Goal: Information Seeking & Learning: Learn about a topic

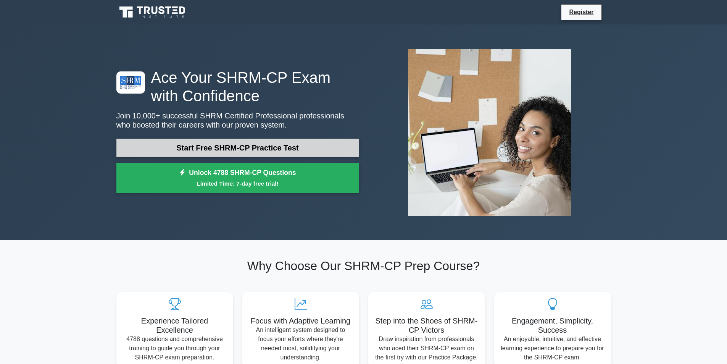
click at [216, 145] on link "Start Free SHRM-CP Practice Test" at bounding box center [237, 147] width 243 height 18
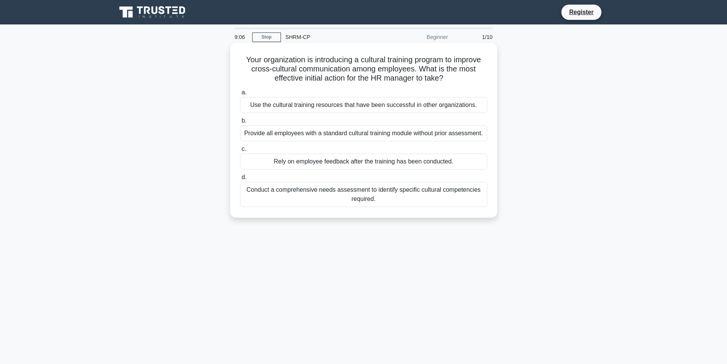
click at [368, 196] on div "Conduct a comprehensive needs assessment to identify specific cultural competen…" at bounding box center [363, 194] width 247 height 25
click at [240, 180] on input "d. Conduct a comprehensive needs assessment to identify specific cultural compe…" at bounding box center [240, 177] width 0 height 5
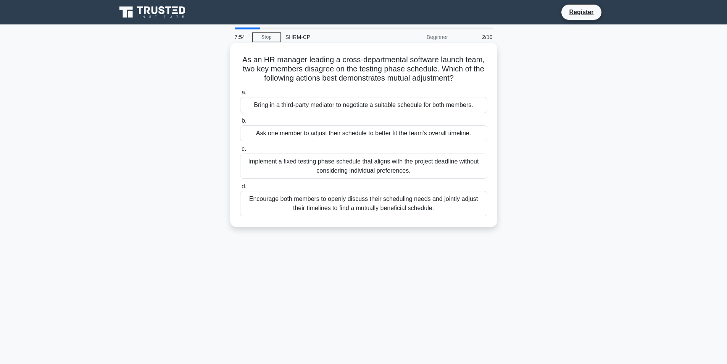
click at [318, 210] on div "Encourage both members to openly discuss their scheduling needs and jointly adj…" at bounding box center [363, 203] width 247 height 25
click at [240, 189] on input "d. Encourage both members to openly discuss their scheduling needs and jointly …" at bounding box center [240, 186] width 0 height 5
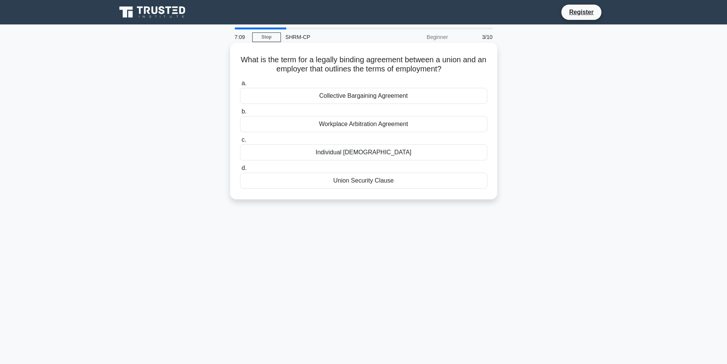
click at [332, 103] on div "Collective Bargaining Agreement" at bounding box center [363, 96] width 247 height 16
click at [240, 86] on input "a. Collective Bargaining Agreement" at bounding box center [240, 83] width 0 height 5
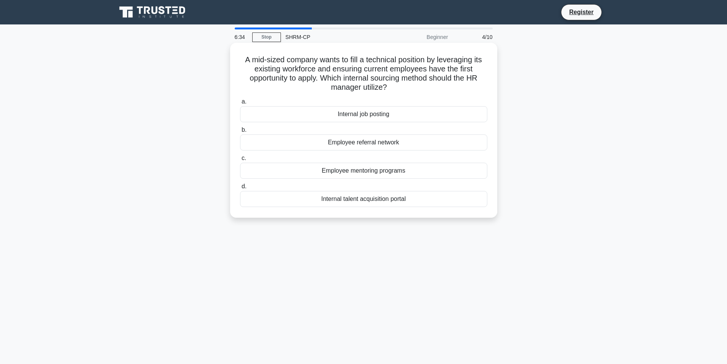
click at [376, 116] on div "Internal job posting" at bounding box center [363, 114] width 247 height 16
click at [240, 104] on input "a. Internal job posting" at bounding box center [240, 101] width 0 height 5
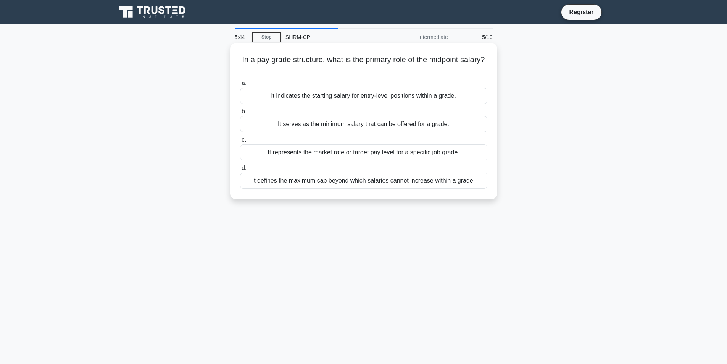
click at [327, 154] on div "It represents the market rate or target pay level for a specific job grade." at bounding box center [363, 152] width 247 height 16
click at [240, 142] on input "c. It represents the market rate or target pay level for a specific job grade." at bounding box center [240, 139] width 0 height 5
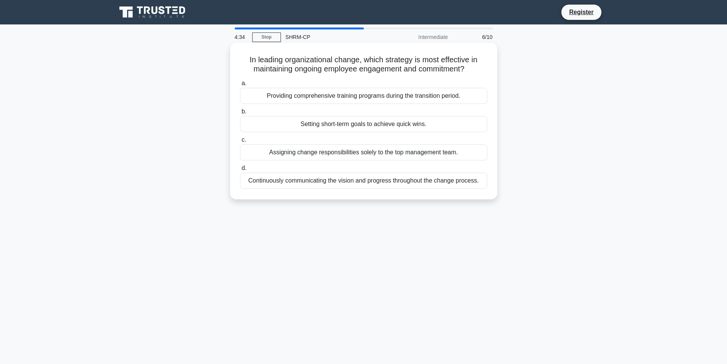
click at [375, 95] on div "Providing comprehensive training programs during the transition period." at bounding box center [363, 96] width 247 height 16
click at [240, 86] on input "a. Providing comprehensive training programs during the transition period." at bounding box center [240, 83] width 0 height 5
click at [372, 153] on div "To determine the gap between current and desired performance." at bounding box center [363, 152] width 247 height 16
click at [240, 142] on input "c. To determine the gap between current and desired performance." at bounding box center [240, 139] width 0 height 5
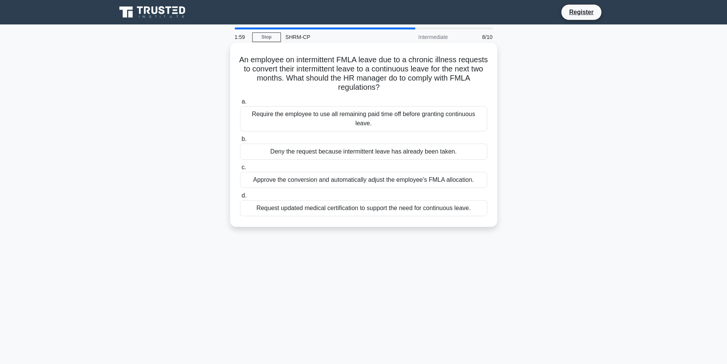
click at [294, 209] on div "Request updated medical certification to support the need for continuous leave." at bounding box center [363, 208] width 247 height 16
click at [240, 198] on input "d. Request updated medical certification to support the need for continuous lea…" at bounding box center [240, 195] width 0 height 5
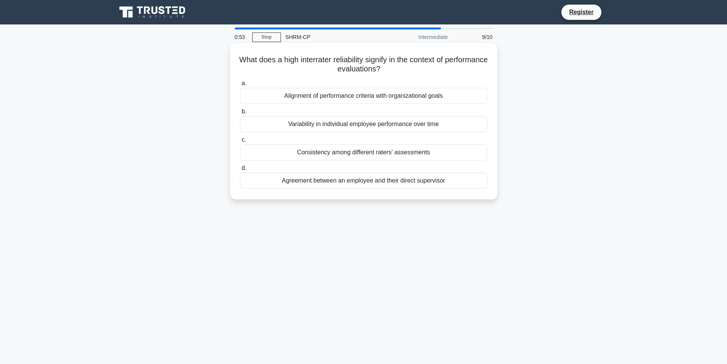
click at [368, 152] on div "Consistency among different raters' assessments" at bounding box center [363, 152] width 247 height 16
click at [240, 142] on input "c. Consistency among different raters' assessments" at bounding box center [240, 139] width 0 height 5
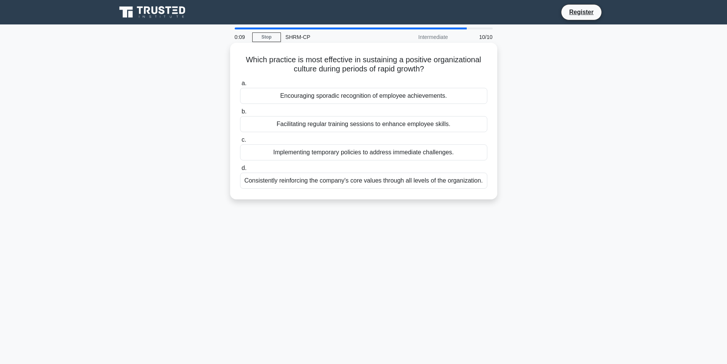
click at [352, 127] on div "Facilitating regular training sessions to enhance employee skills." at bounding box center [363, 124] width 247 height 16
click at [240, 114] on input "b. Facilitating regular training sessions to enhance employee skills." at bounding box center [240, 111] width 0 height 5
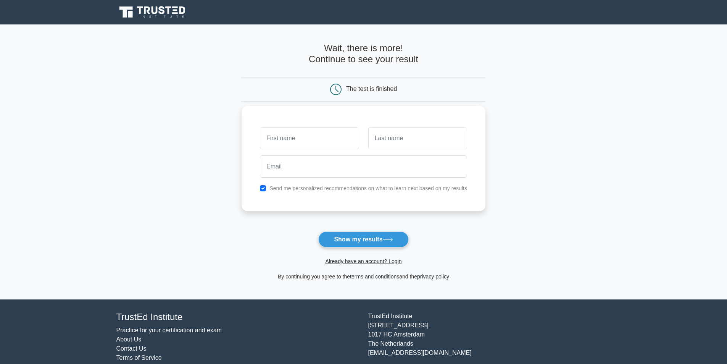
click at [309, 145] on input "text" at bounding box center [309, 138] width 99 height 22
type input "[PERSON_NAME]"
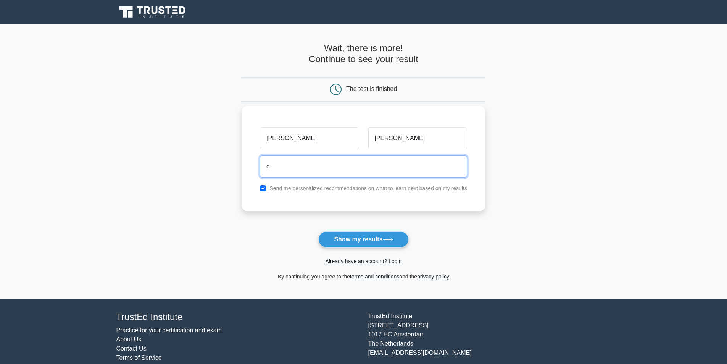
type input "candicea.graham@cms.k12.nc.us"
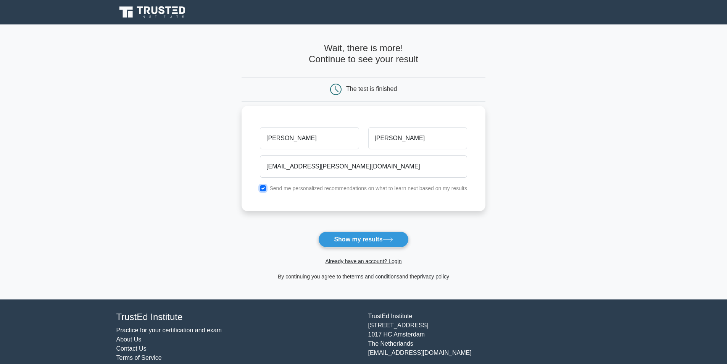
click at [266, 190] on input "checkbox" at bounding box center [263, 188] width 6 height 6
checkbox input "false"
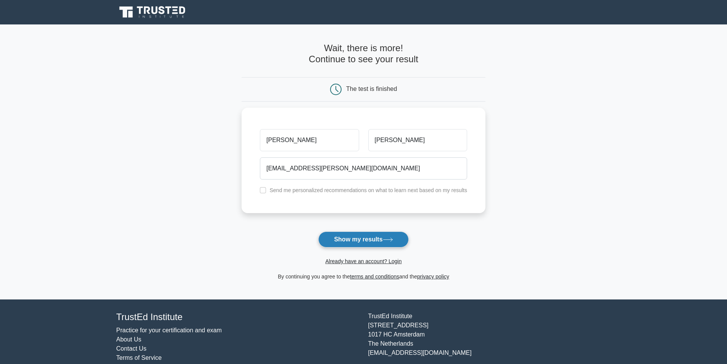
click at [372, 243] on button "Show my results" at bounding box center [363, 239] width 90 height 16
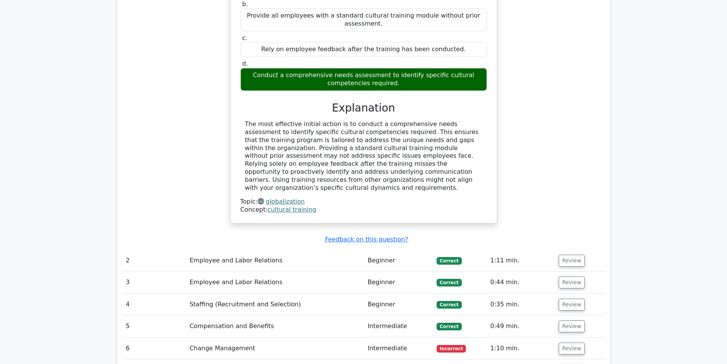
scroll to position [915, 0]
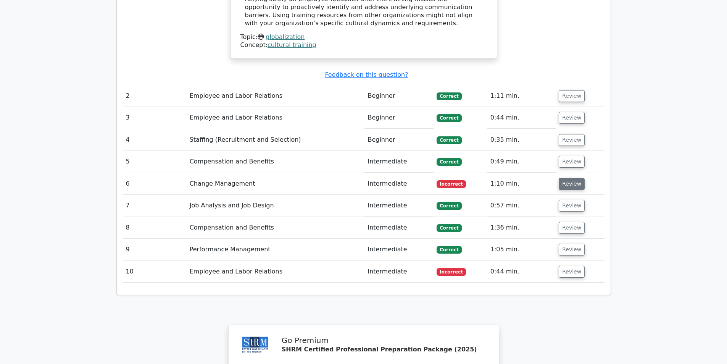
click at [571, 178] on button "Review" at bounding box center [571, 184] width 26 height 12
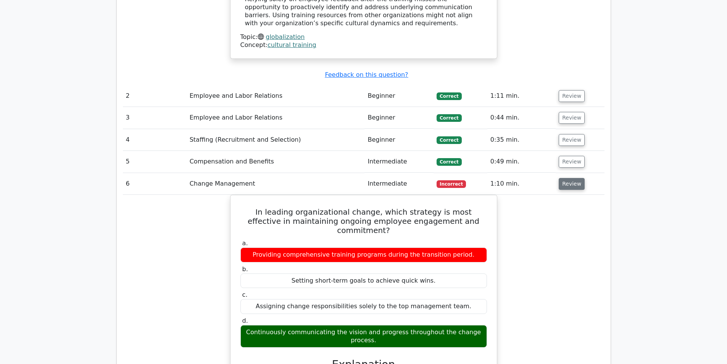
click at [568, 178] on button "Review" at bounding box center [571, 184] width 26 height 12
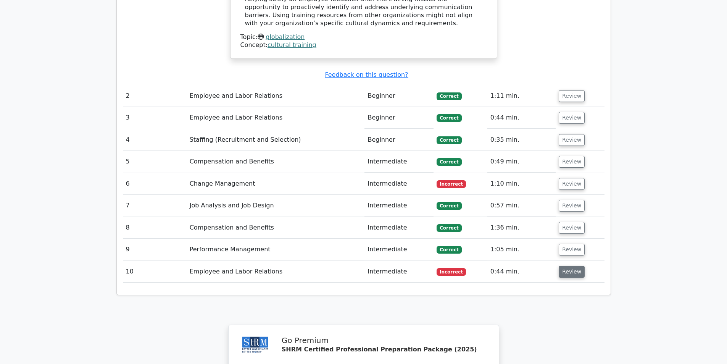
click at [565, 265] on button "Review" at bounding box center [571, 271] width 26 height 12
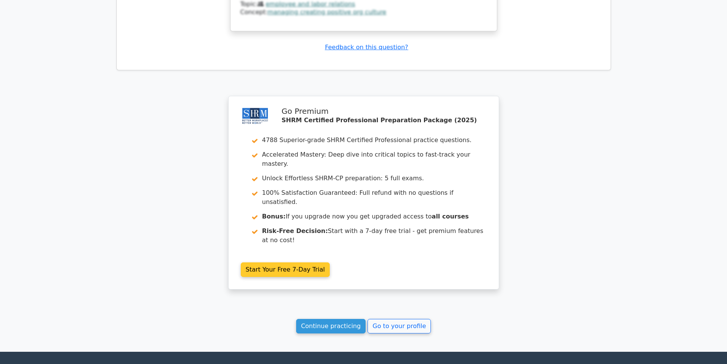
scroll to position [1463, 0]
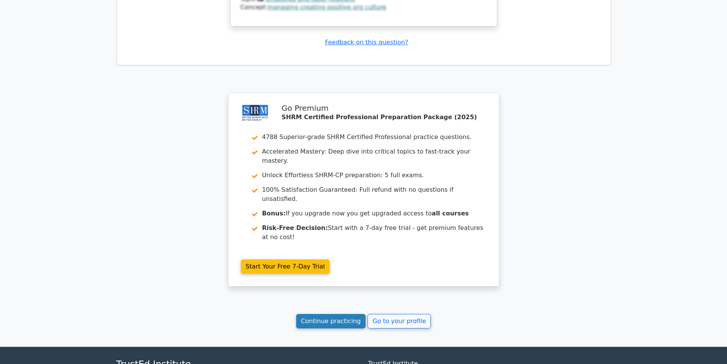
click at [331, 314] on link "Continue practicing" at bounding box center [331, 321] width 70 height 14
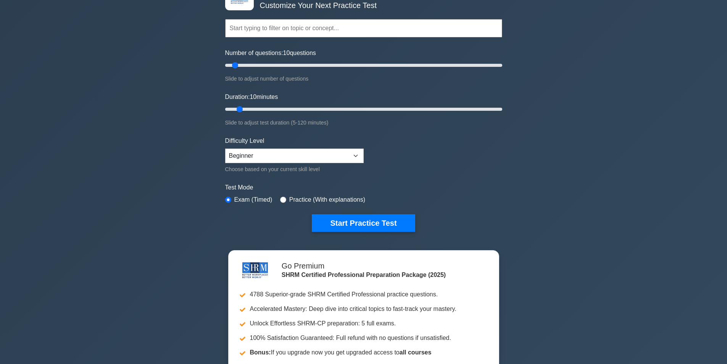
scroll to position [38, 0]
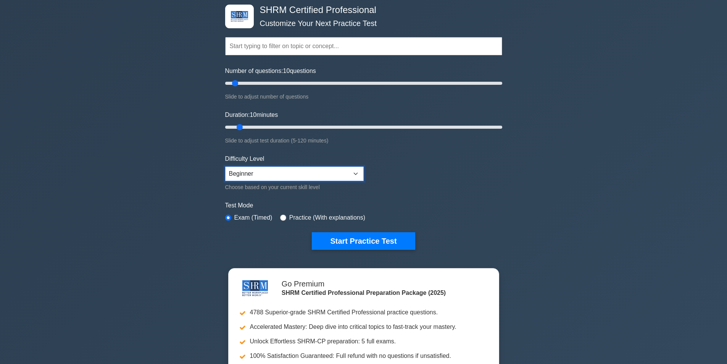
click at [356, 170] on select "Beginner Intermediate Expert" at bounding box center [294, 173] width 138 height 14
select select "intermediate"
click at [225, 166] on select "Beginner Intermediate Expert" at bounding box center [294, 173] width 138 height 14
click at [281, 217] on input "radio" at bounding box center [283, 217] width 6 height 6
radio input "true"
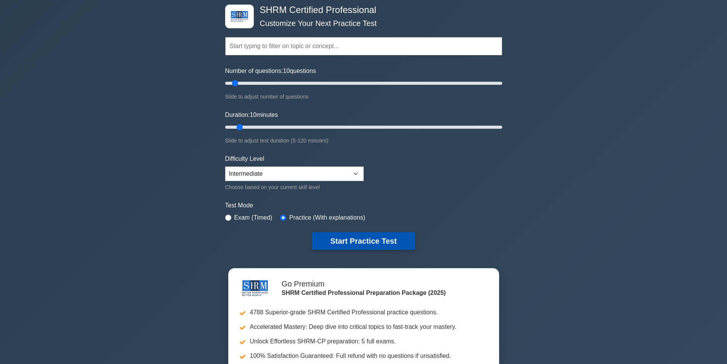
click at [363, 235] on button "Start Practice Test" at bounding box center [363, 241] width 103 height 18
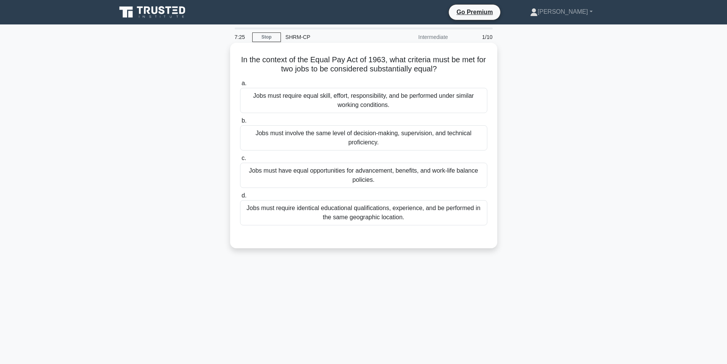
click at [362, 140] on div "Jobs must involve the same level of decision-making, supervision, and technical…" at bounding box center [363, 137] width 247 height 25
click at [240, 123] on input "b. [PERSON_NAME] must involve the same level of decision-making, supervision, a…" at bounding box center [240, 120] width 0 height 5
